Goal: Task Accomplishment & Management: Manage account settings

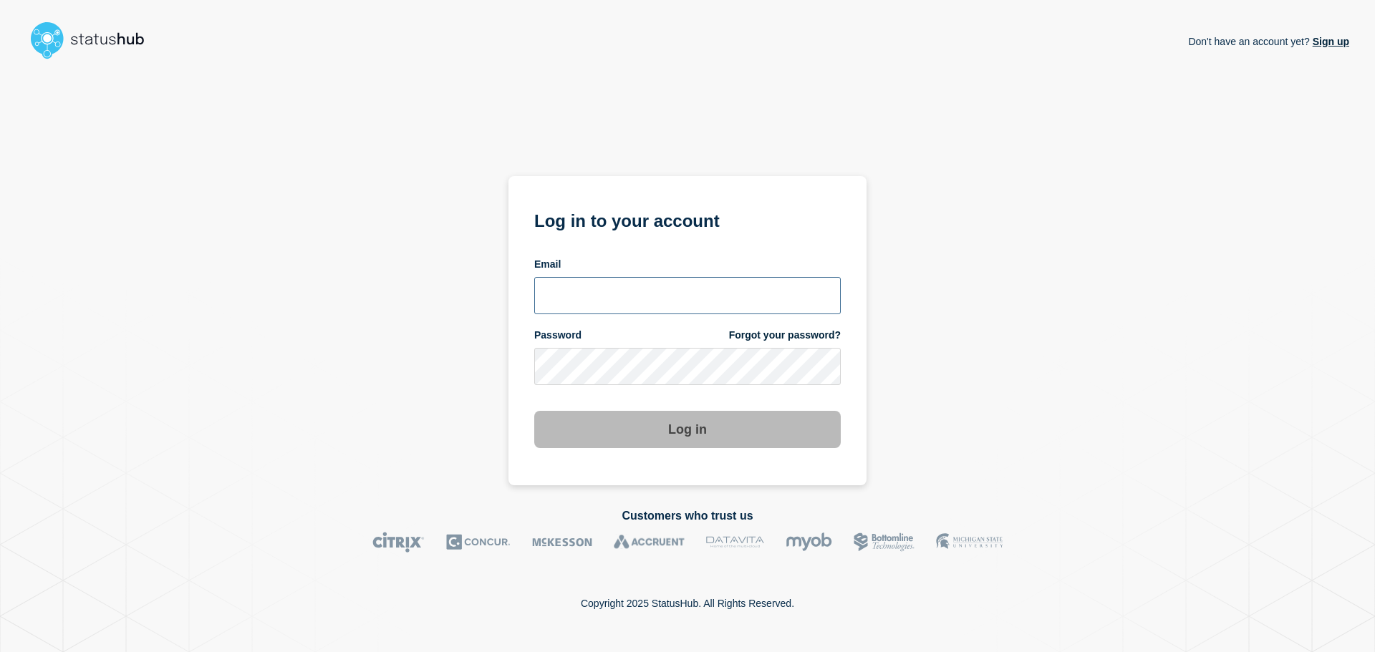
type input "ronnie.snow@conexon.us"
click at [649, 431] on button "Log in" at bounding box center [687, 429] width 306 height 37
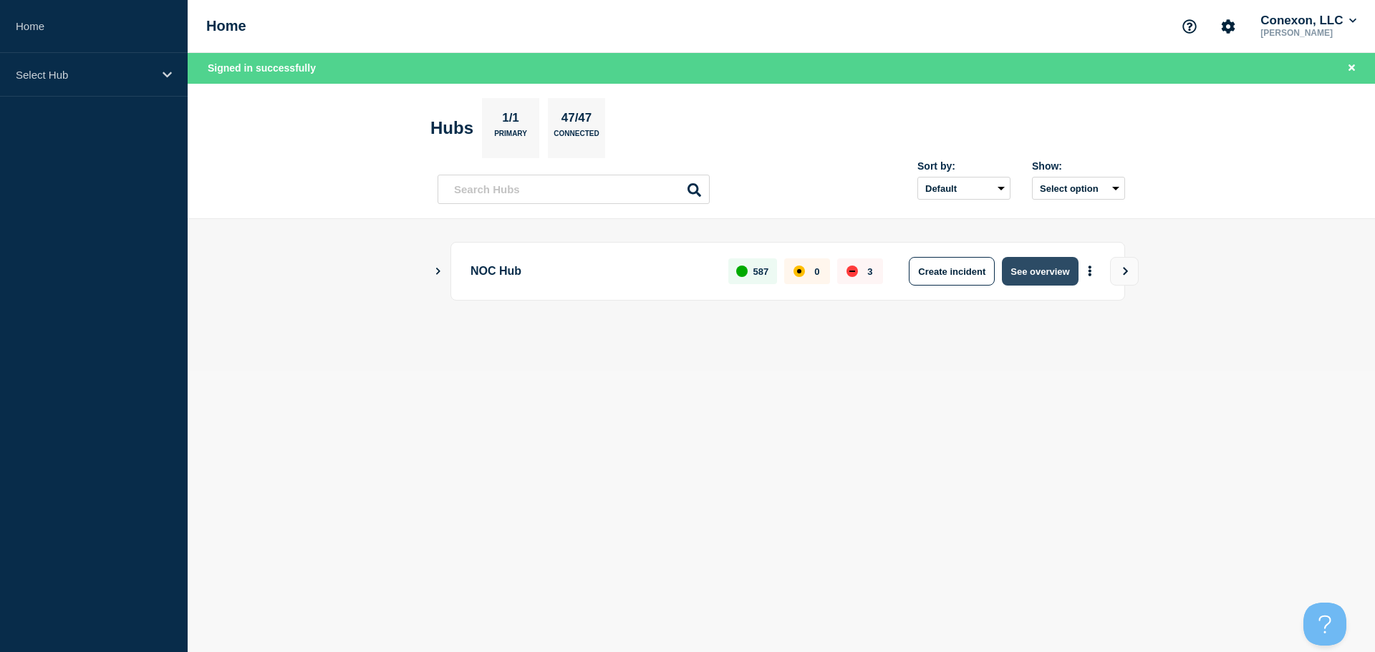
click at [1055, 267] on button "See overview" at bounding box center [1040, 271] width 76 height 29
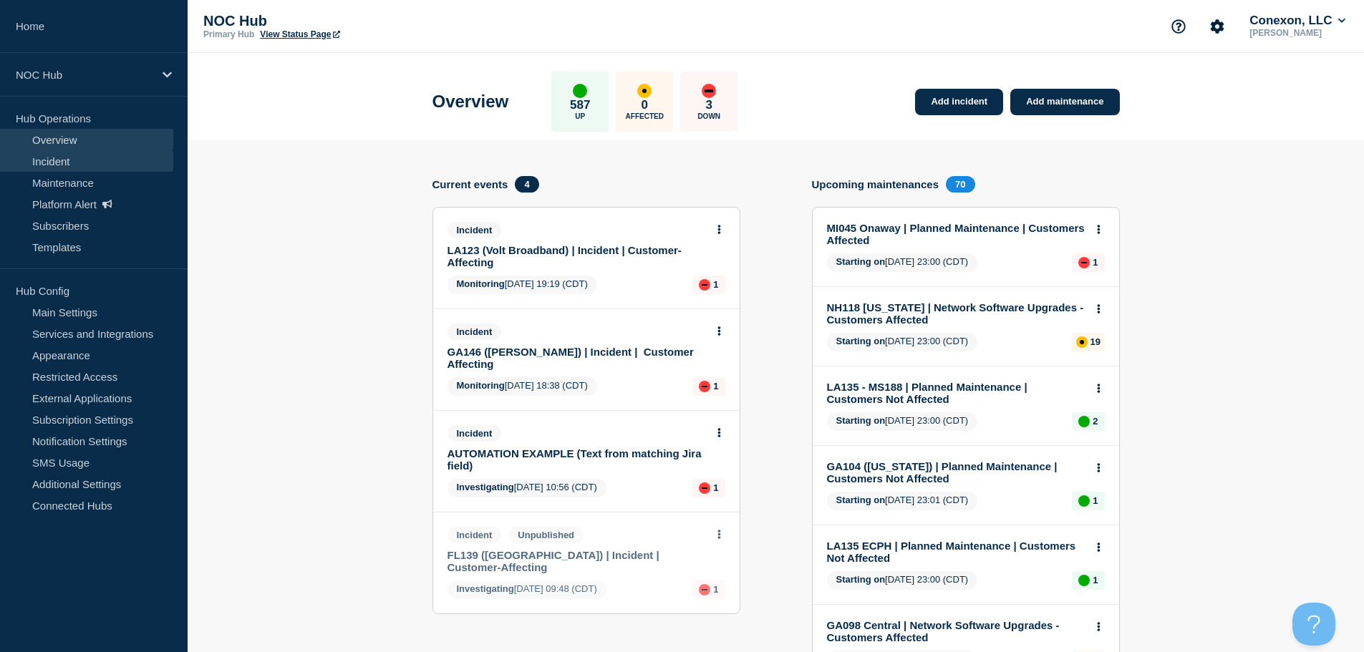
click at [69, 160] on link "Incident" at bounding box center [86, 160] width 173 height 21
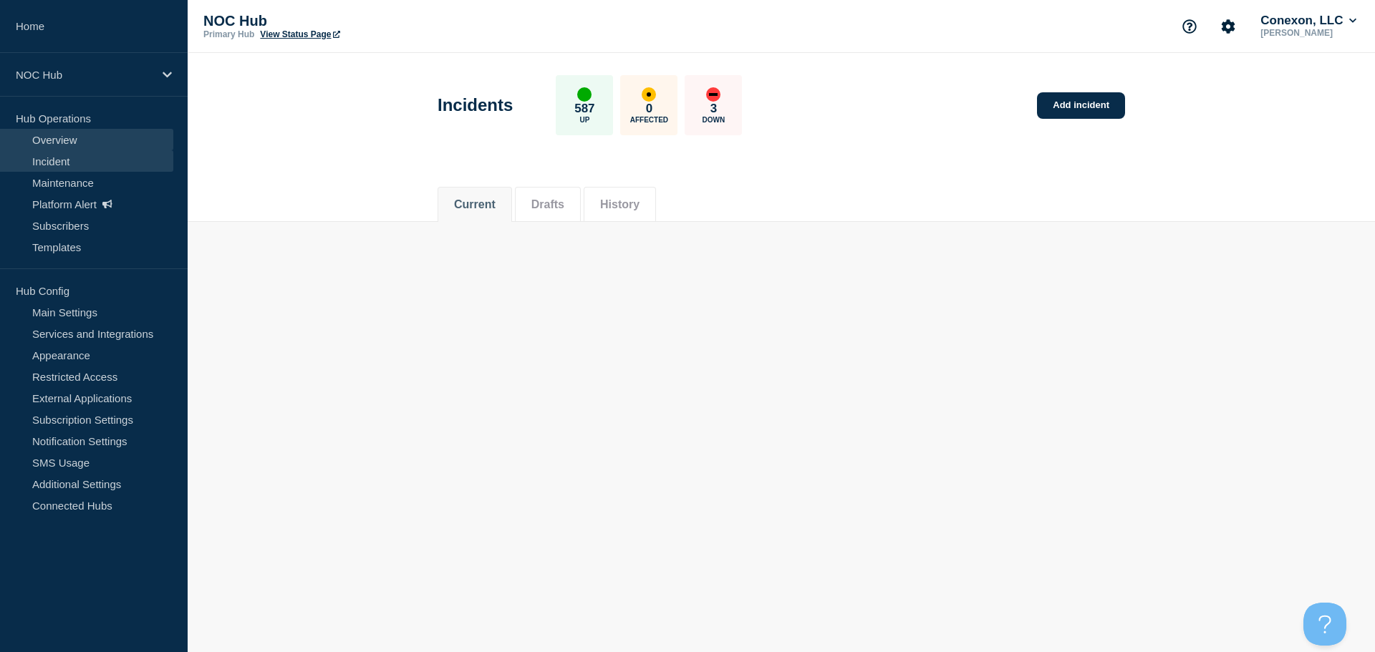
click at [70, 132] on link "Overview" at bounding box center [86, 139] width 173 height 21
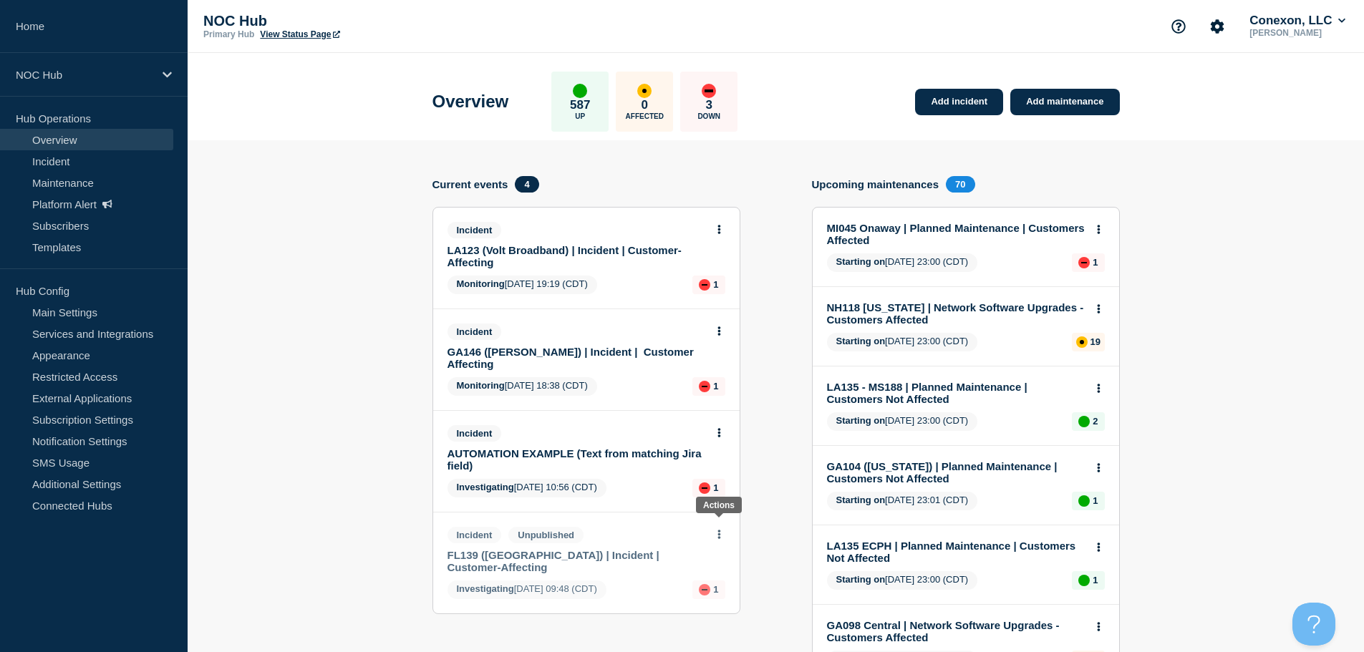
click at [723, 529] on button at bounding box center [719, 535] width 12 height 12
click at [717, 574] on link "Edit draft" at bounding box center [710, 575] width 40 height 11
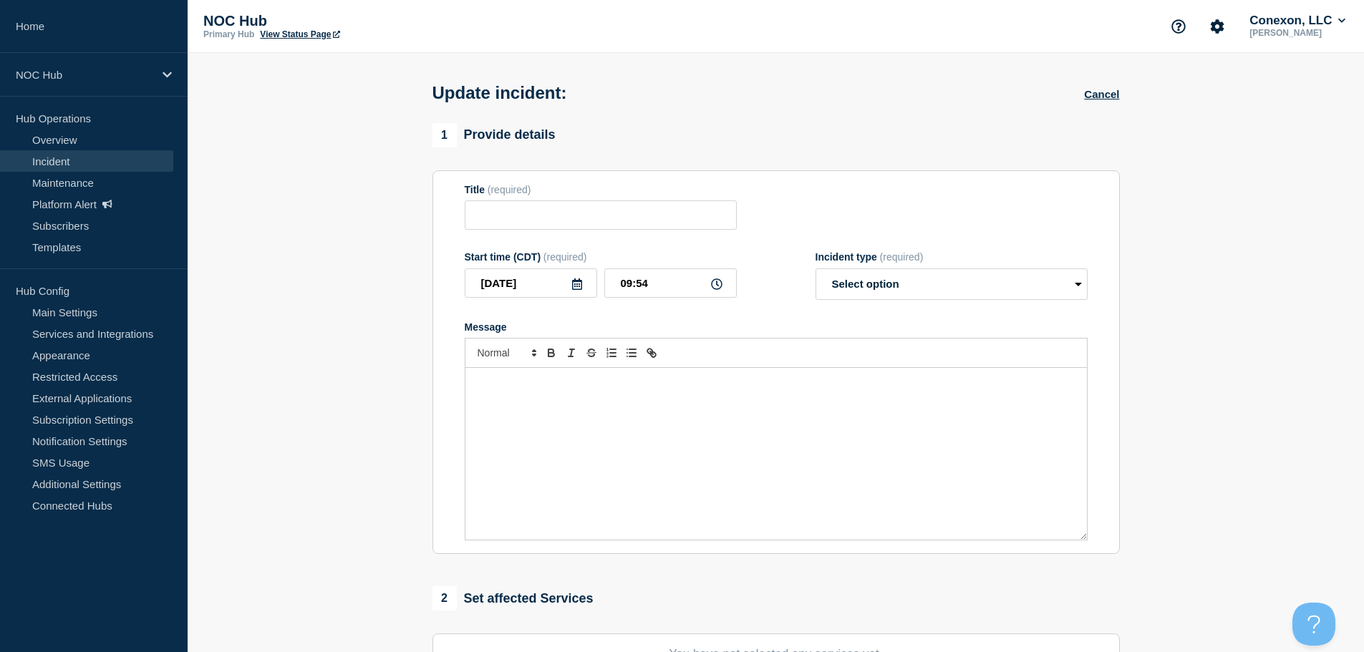
type input "FL139 (Central FL) | Incident | Customer-Affecting"
type input "09:48"
select select "investigating"
radio input "false"
radio input "true"
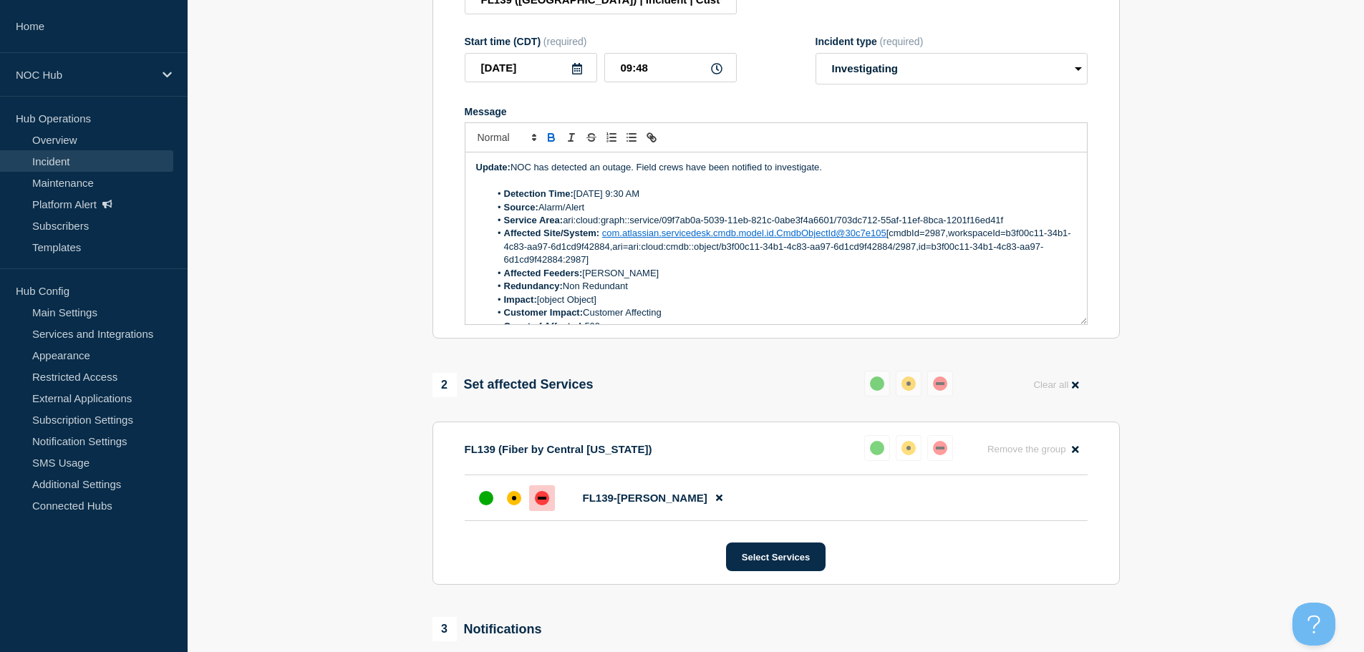
scroll to position [414, 0]
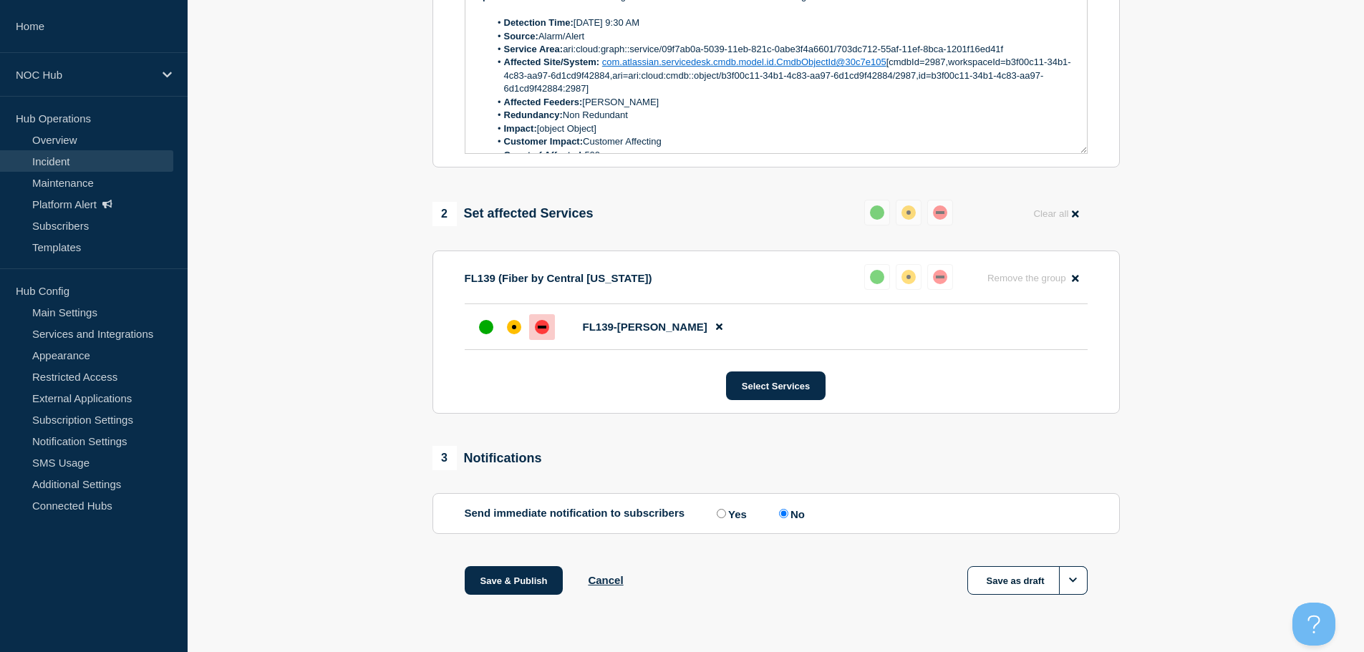
drag, startPoint x: 622, startPoint y: 584, endPoint x: 451, endPoint y: 598, distance: 171.0
click at [435, 604] on div "Save & Publish Cancel Save as draft" at bounding box center [775, 598] width 687 height 64
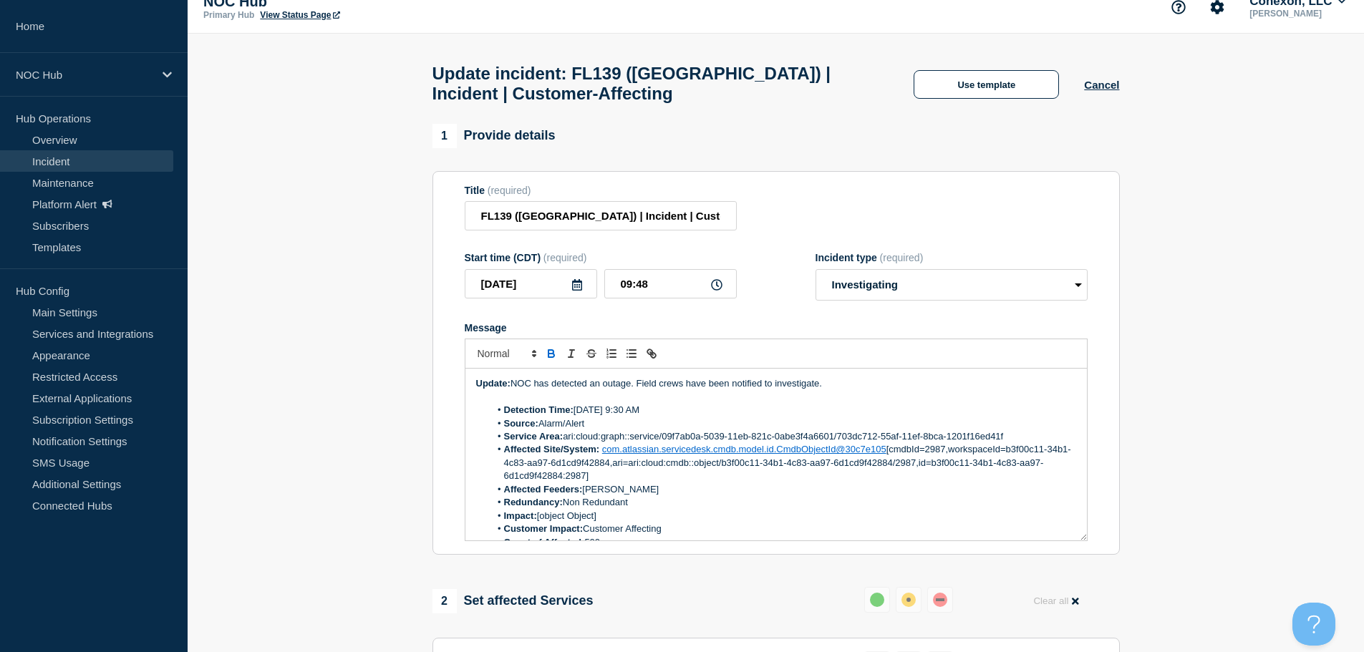
scroll to position [0, 0]
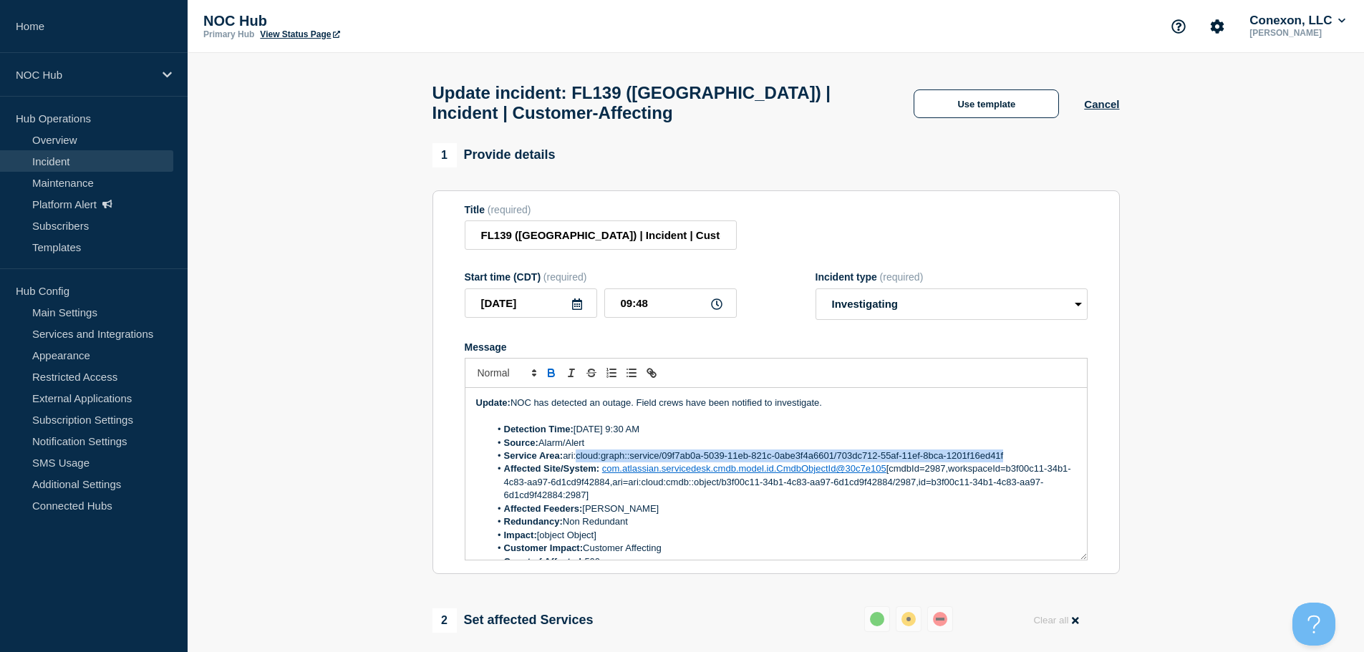
drag, startPoint x: 1029, startPoint y: 460, endPoint x: 589, endPoint y: 465, distance: 439.7
click at [579, 463] on li "Service Area: ari:cloud:graph::service/09f7ab0a-5039-11eb-821c-0abe3f4a6601/703…" at bounding box center [783, 456] width 586 height 13
click at [599, 460] on li "Service Area:" at bounding box center [783, 456] width 586 height 13
drag, startPoint x: 598, startPoint y: 460, endPoint x: 566, endPoint y: 460, distance: 32.2
click at [566, 460] on li "Service Area: FL139" at bounding box center [783, 456] width 586 height 13
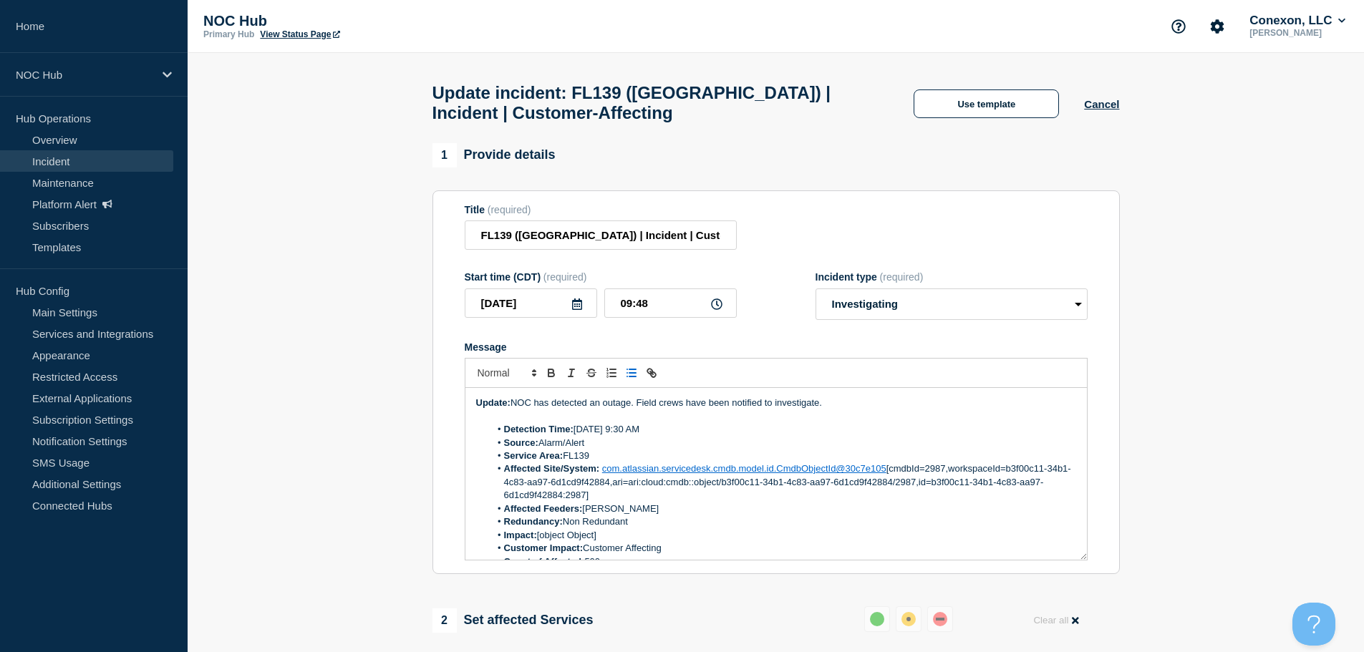
click at [827, 502] on li "Affected Site/System: com.atlassian.servicedesk.cmdb.model.id.CmdbObjectId@30c7…" at bounding box center [783, 482] width 586 height 39
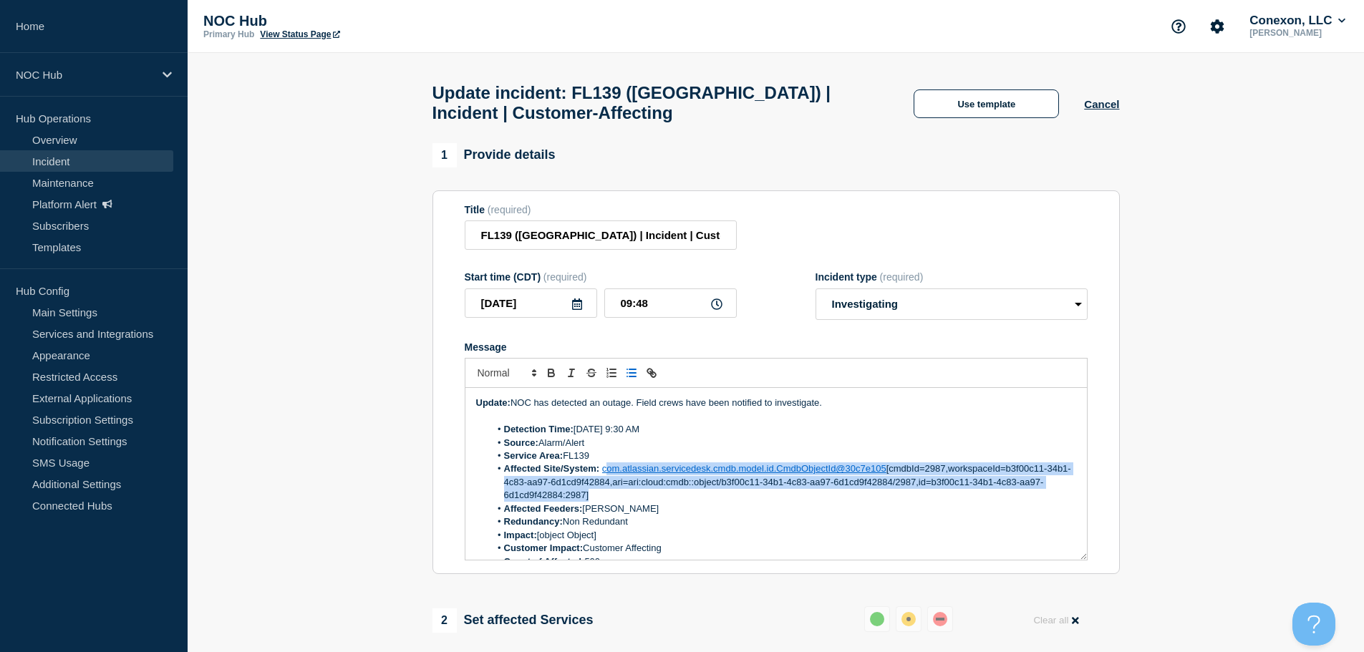
drag, startPoint x: 649, startPoint y: 504, endPoint x: 605, endPoint y: 475, distance: 52.2
click at [605, 475] on li "Affected Site/System: com.atlassian.servicedesk.cmdb.model.id.CmdbObjectId@30c7…" at bounding box center [783, 482] width 586 height 39
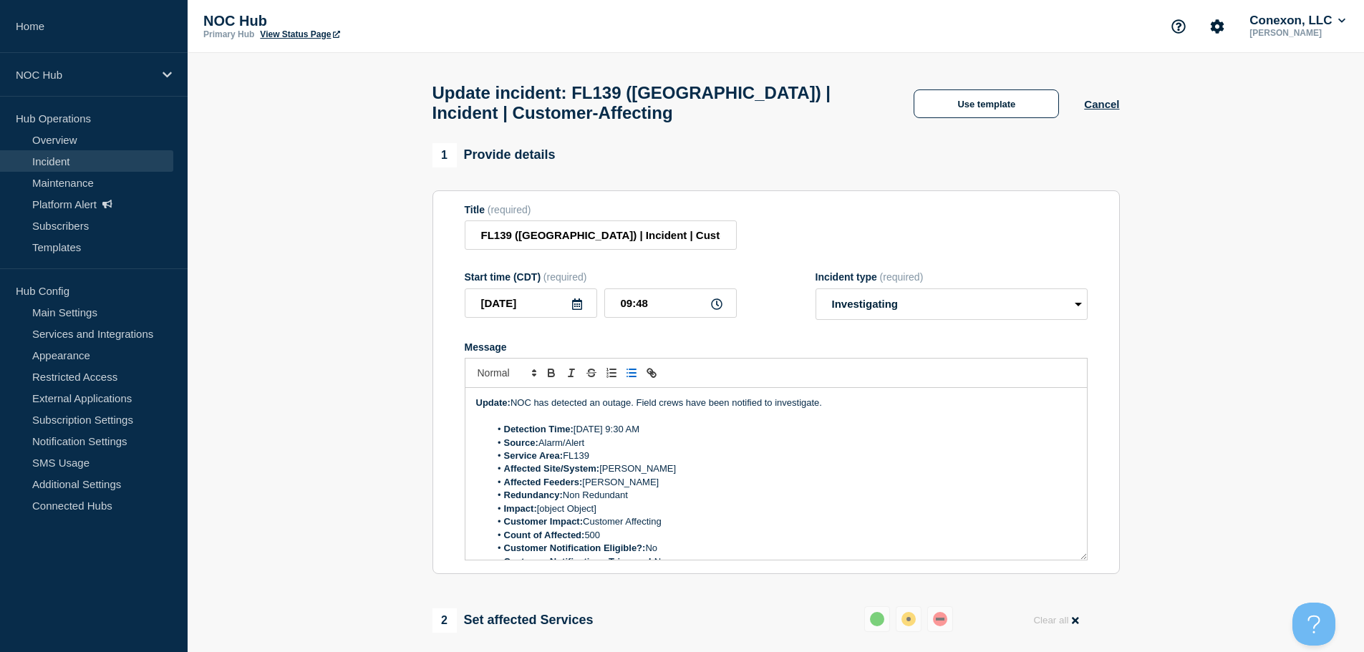
click at [636, 488] on li "Affected Feeders: Dempsey" at bounding box center [783, 482] width 586 height 13
drag, startPoint x: 623, startPoint y: 514, endPoint x: 541, endPoint y: 516, distance: 82.4
click at [541, 516] on li "Impact: [object Object]" at bounding box center [783, 509] width 586 height 13
click at [574, 511] on li "Impact:" at bounding box center [783, 509] width 586 height 13
drag, startPoint x: 607, startPoint y: 512, endPoint x: 542, endPoint y: 513, distance: 65.2
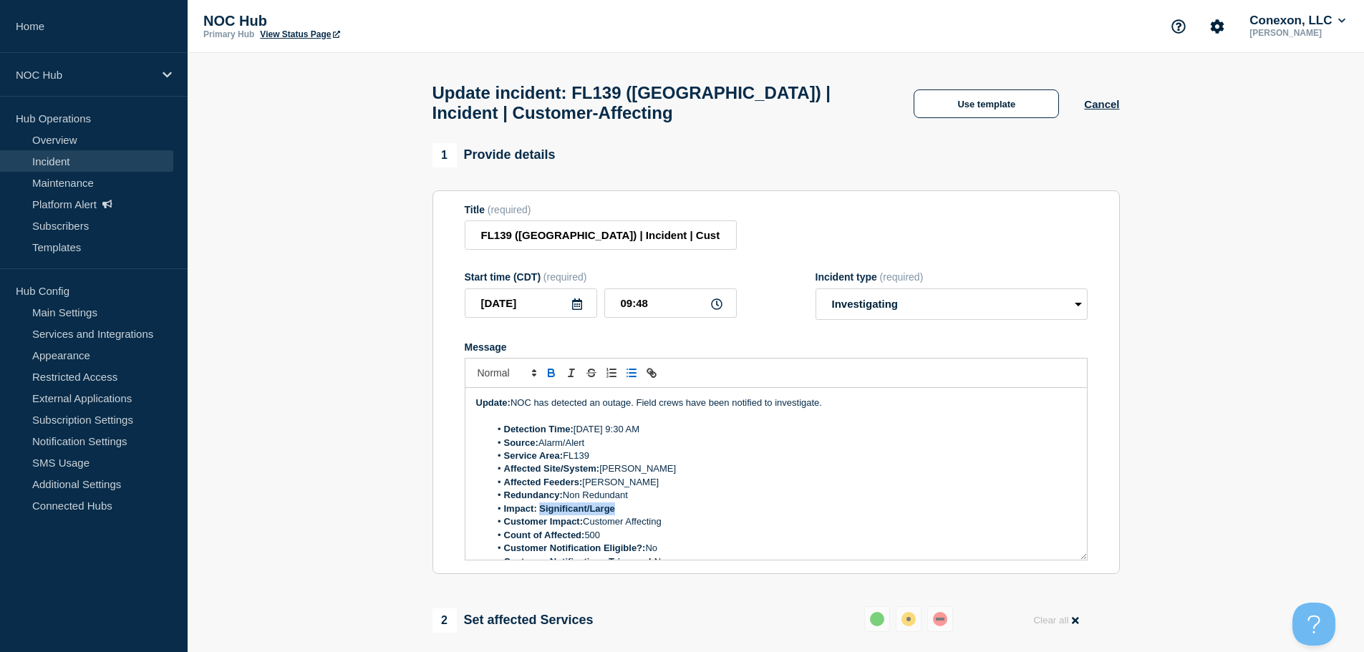
click at [542, 513] on li "Impact: Significant/Large" at bounding box center [783, 509] width 586 height 13
click at [654, 513] on li "Impact: Significant/Large" at bounding box center [783, 509] width 586 height 13
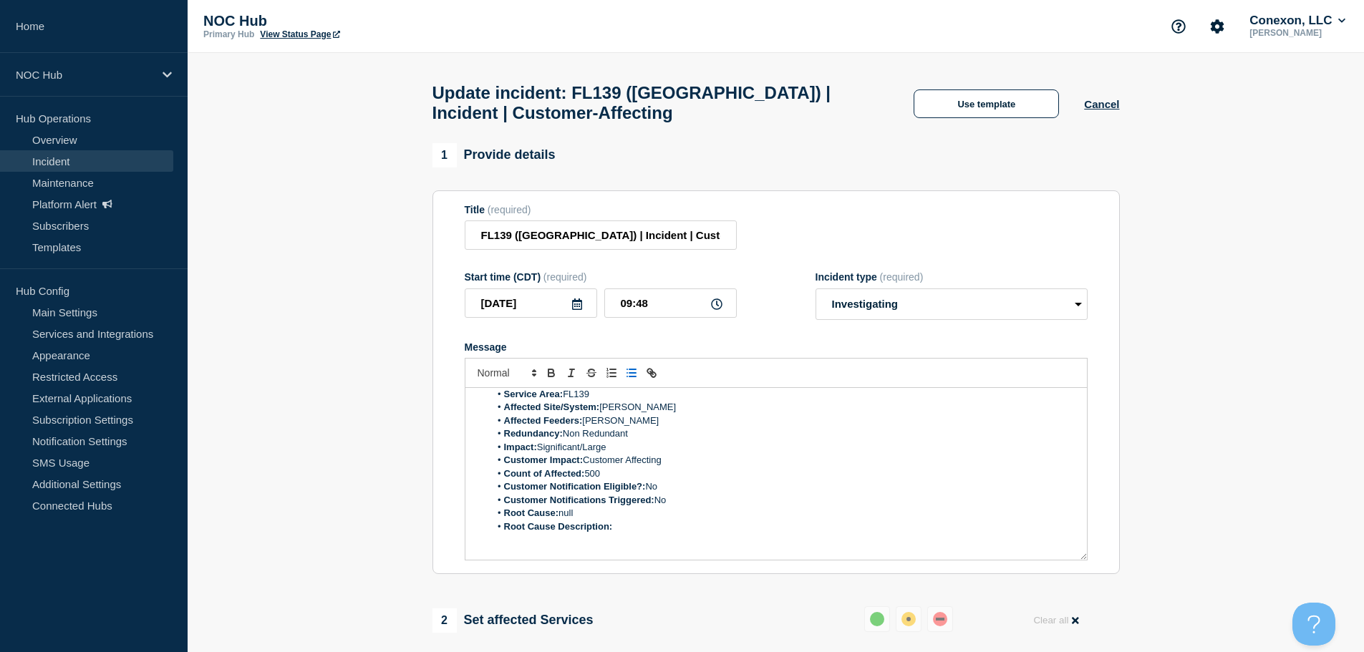
scroll to position [143, 0]
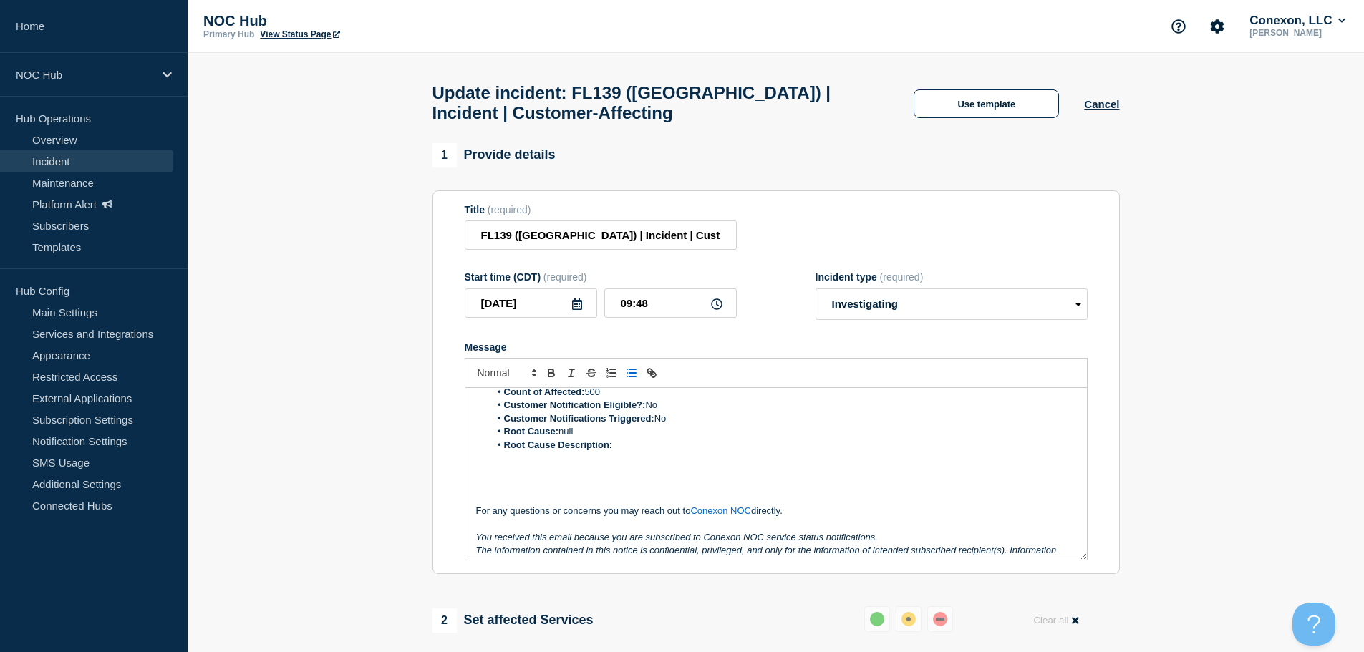
click at [674, 438] on li "Root Cause: null" at bounding box center [783, 431] width 586 height 13
drag, startPoint x: 604, startPoint y: 438, endPoint x: 563, endPoint y: 439, distance: 41.5
click at [563, 438] on li "Root Cause: null" at bounding box center [783, 431] width 586 height 13
click at [680, 446] on li "Root Cause Description:" at bounding box center [783, 445] width 586 height 13
drag, startPoint x: 678, startPoint y: 446, endPoint x: 617, endPoint y: 450, distance: 61.7
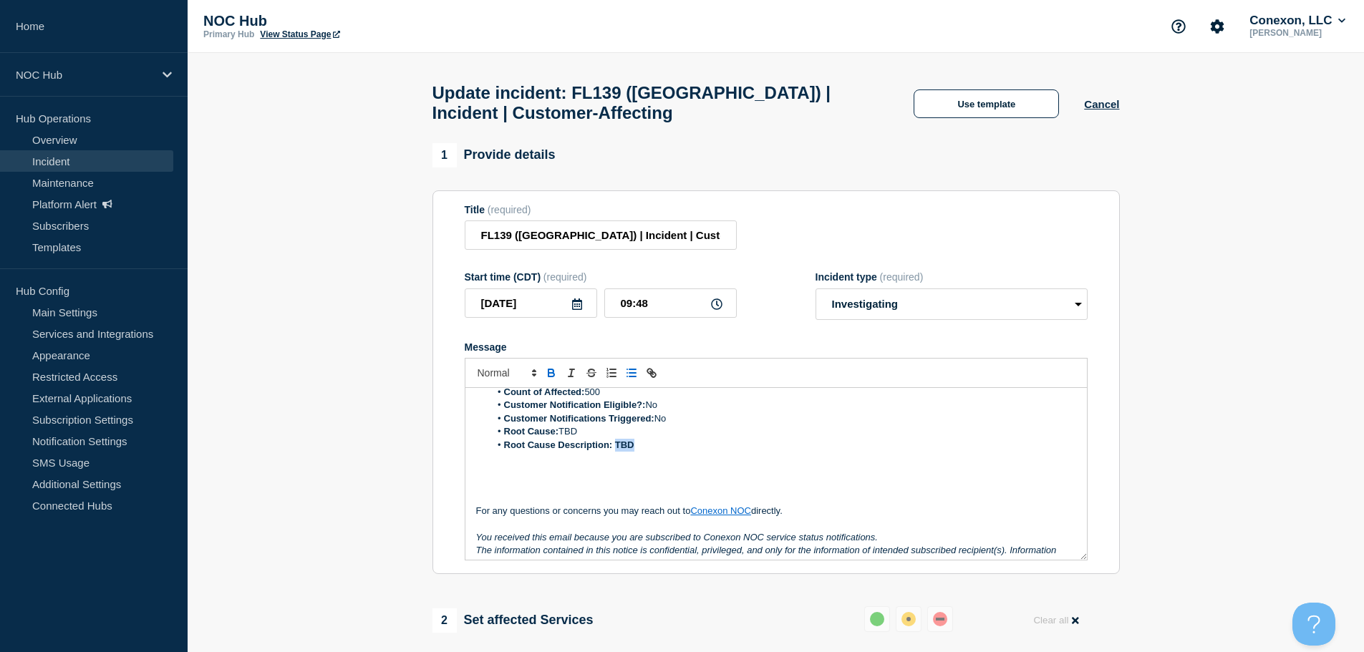
click at [617, 450] on li "Root Cause Description: TBD" at bounding box center [783, 445] width 586 height 13
click at [702, 452] on li "Root Cause Description: TBD" at bounding box center [783, 445] width 586 height 13
click at [922, 317] on select "Select option Investigating Identified Monitoring Resolved" at bounding box center [952, 305] width 272 height 32
click at [924, 315] on select "Select option Investigating Identified Monitoring Resolved" at bounding box center [952, 305] width 272 height 32
click at [947, 307] on select "Select option Investigating Identified Monitoring Resolved" at bounding box center [952, 305] width 272 height 32
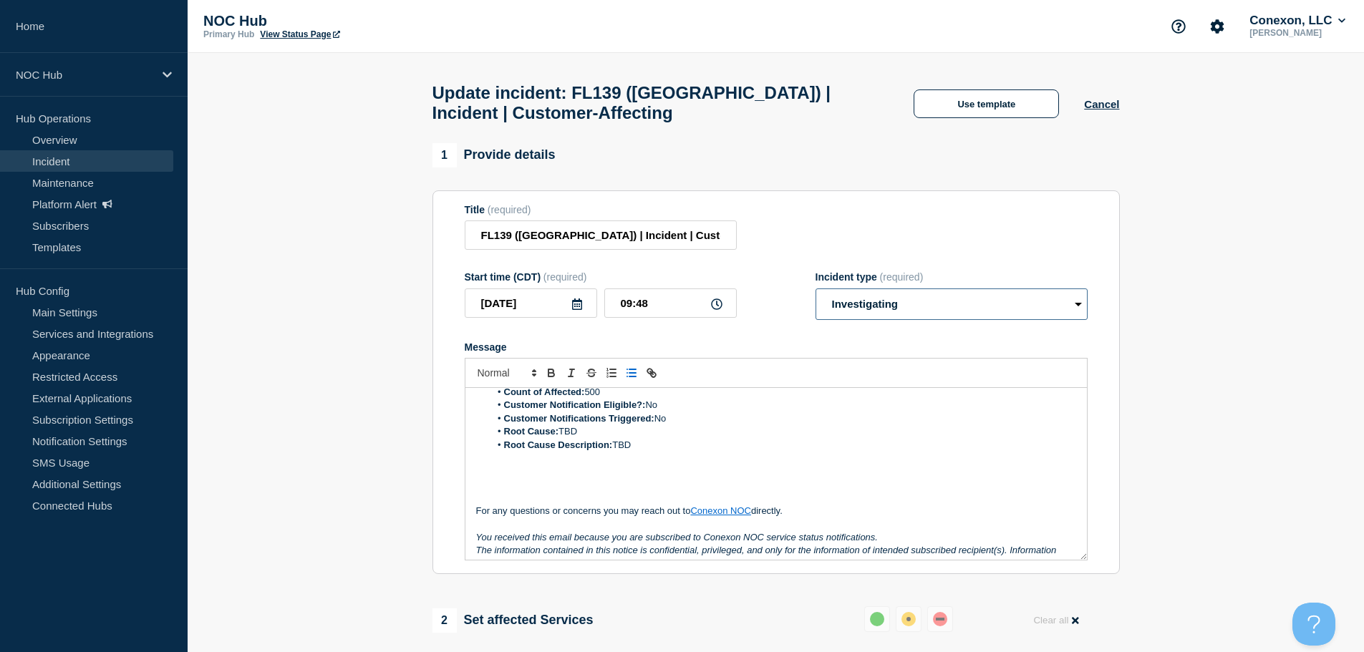
select select "identified"
click at [816, 295] on select "Select option Investigating Identified Monitoring Resolved" at bounding box center [952, 305] width 272 height 32
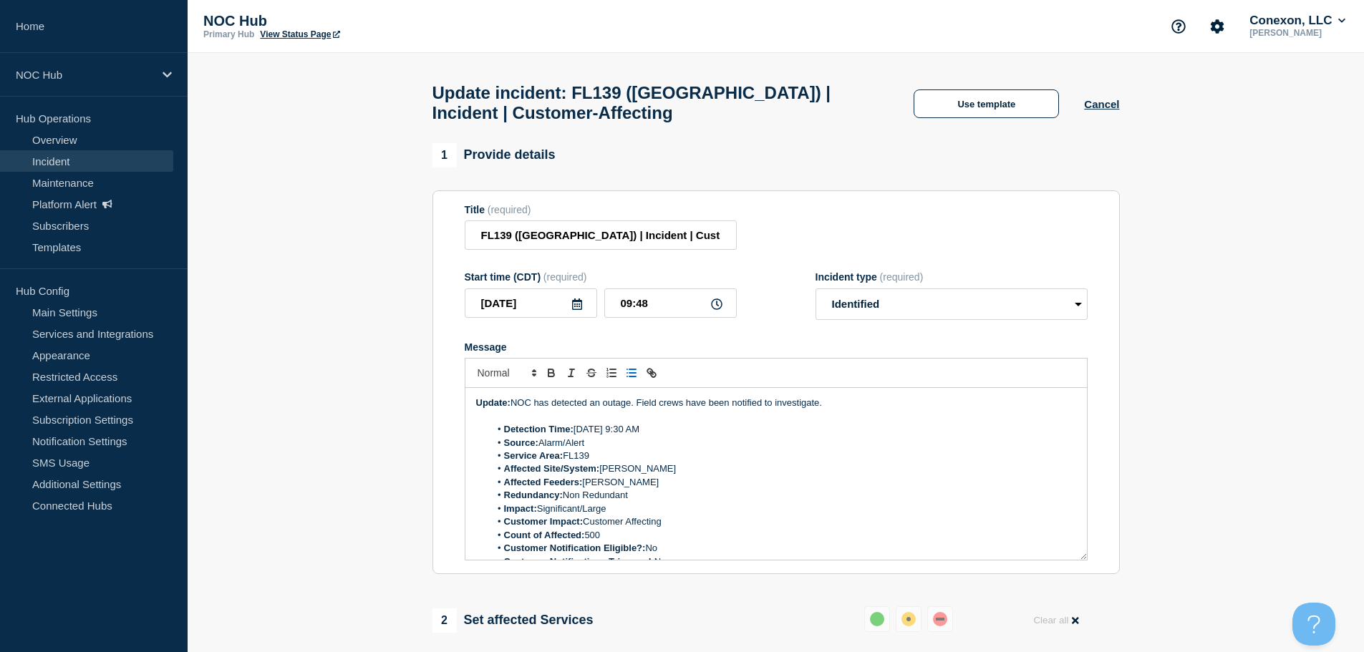
click at [775, 450] on li "Source: Alarm/Alert" at bounding box center [783, 443] width 586 height 13
drag, startPoint x: 515, startPoint y: 407, endPoint x: 367, endPoint y: 394, distance: 148.1
click at [367, 394] on section "1 Provide details Title (required) FL139 (Central FL) | Incident | Customer-Aff…" at bounding box center [776, 590] width 1176 height 895
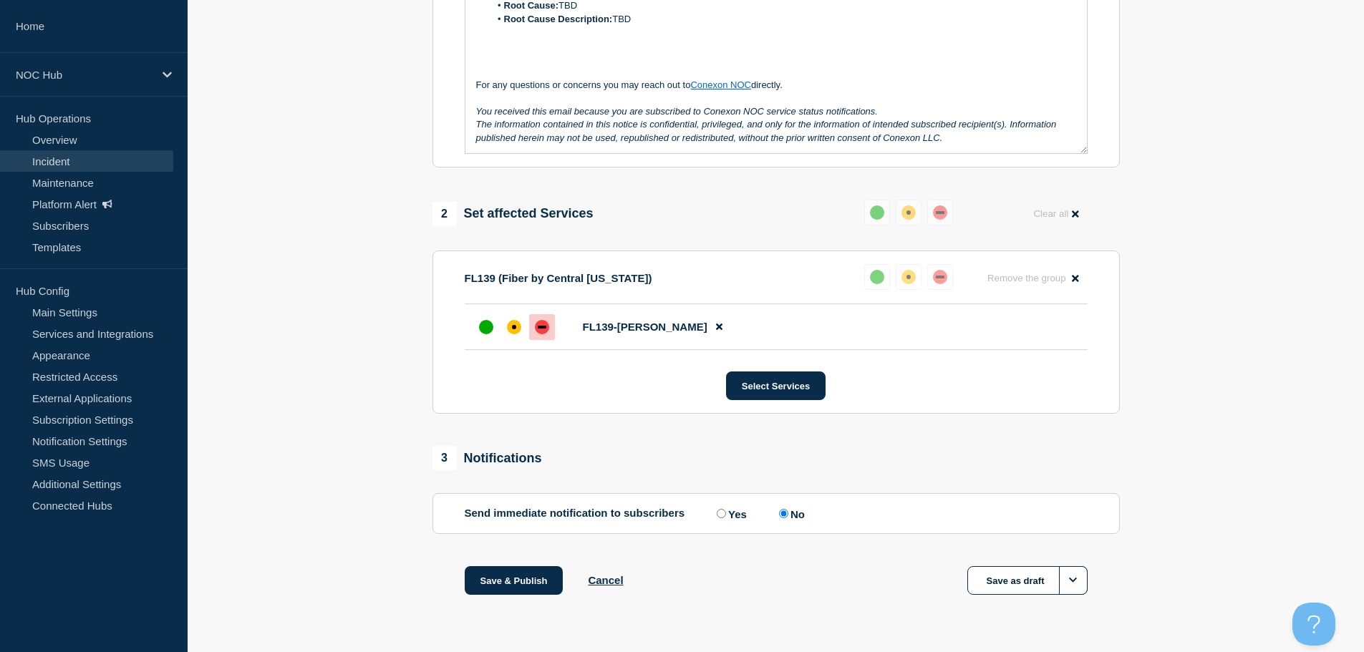
scroll to position [414, 0]
click at [533, 581] on button "Save & Publish" at bounding box center [514, 580] width 99 height 29
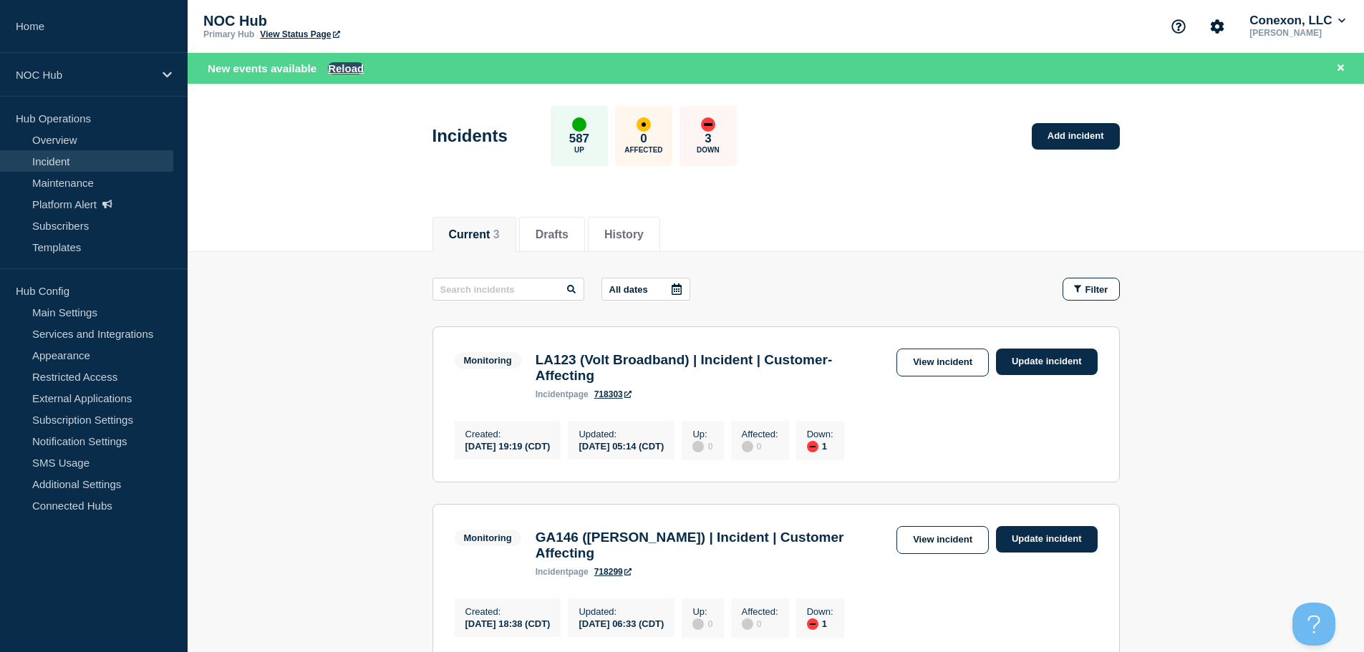
click at [352, 65] on button "Reload" at bounding box center [346, 68] width 36 height 12
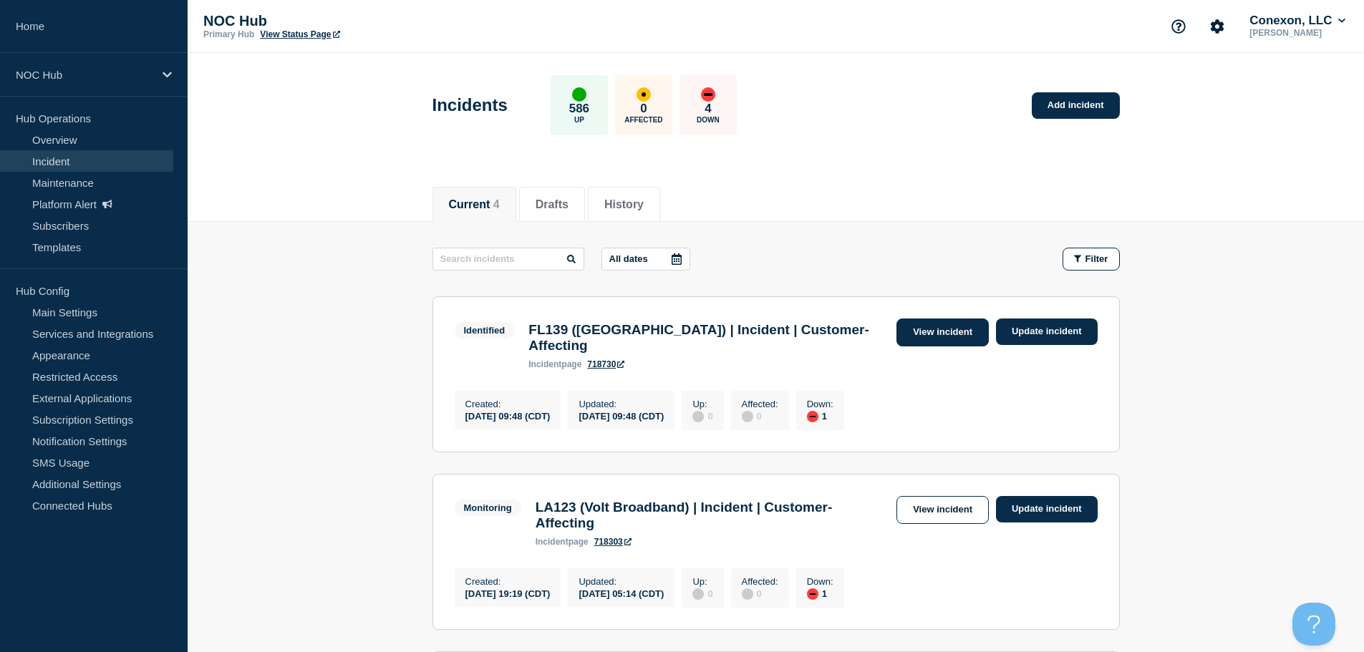
click at [925, 341] on link "View incident" at bounding box center [942, 333] width 92 height 28
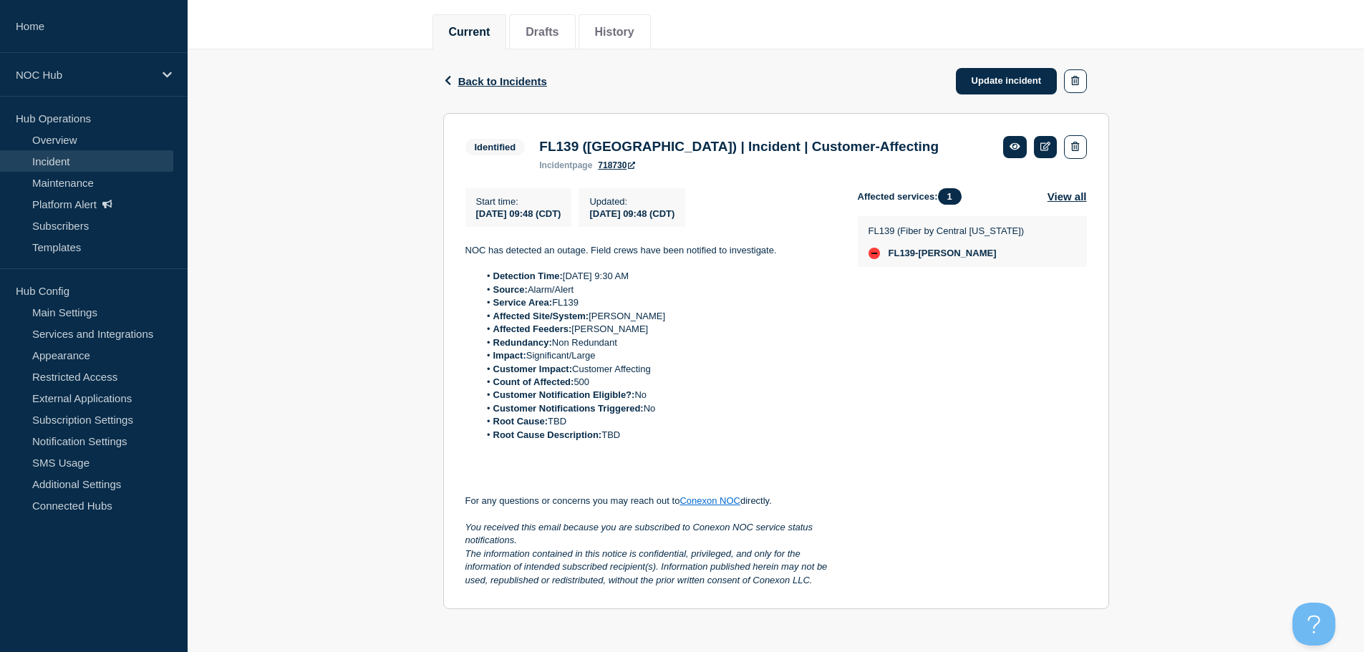
scroll to position [178, 0]
